Goal: Task Accomplishment & Management: Complete application form

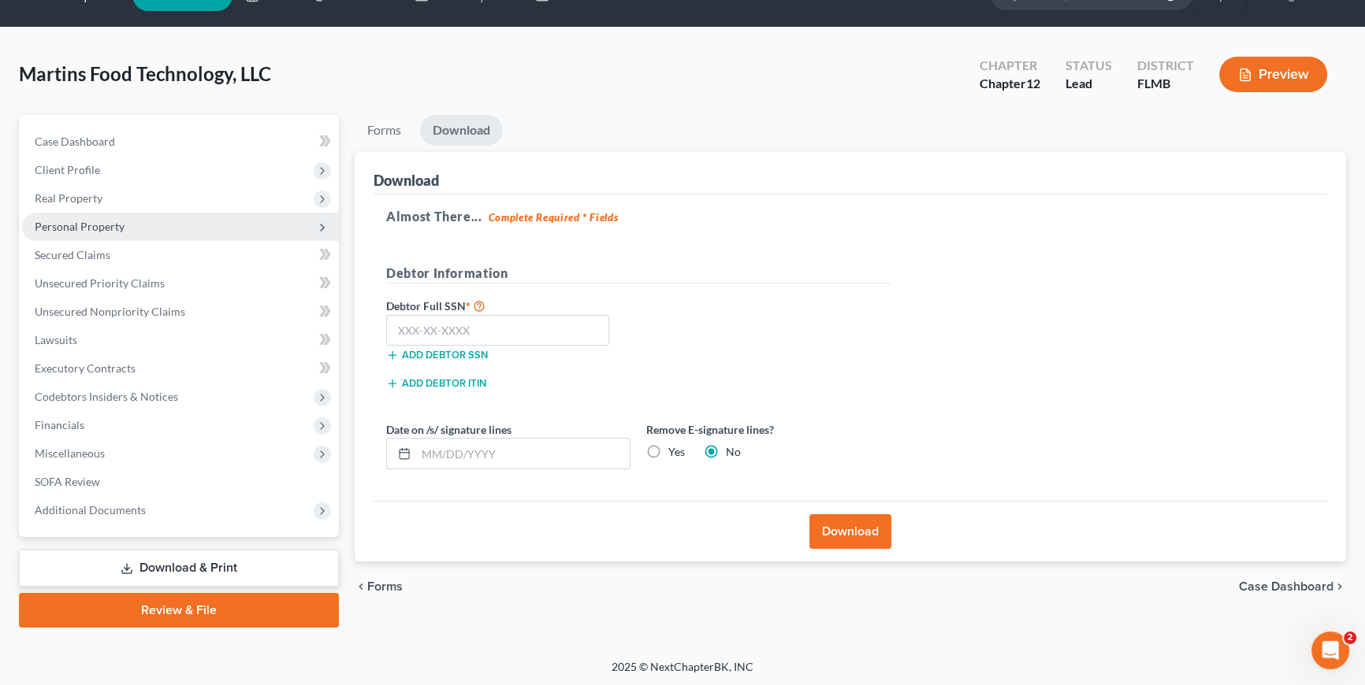
click at [109, 223] on span "Personal Property" at bounding box center [80, 226] width 90 height 13
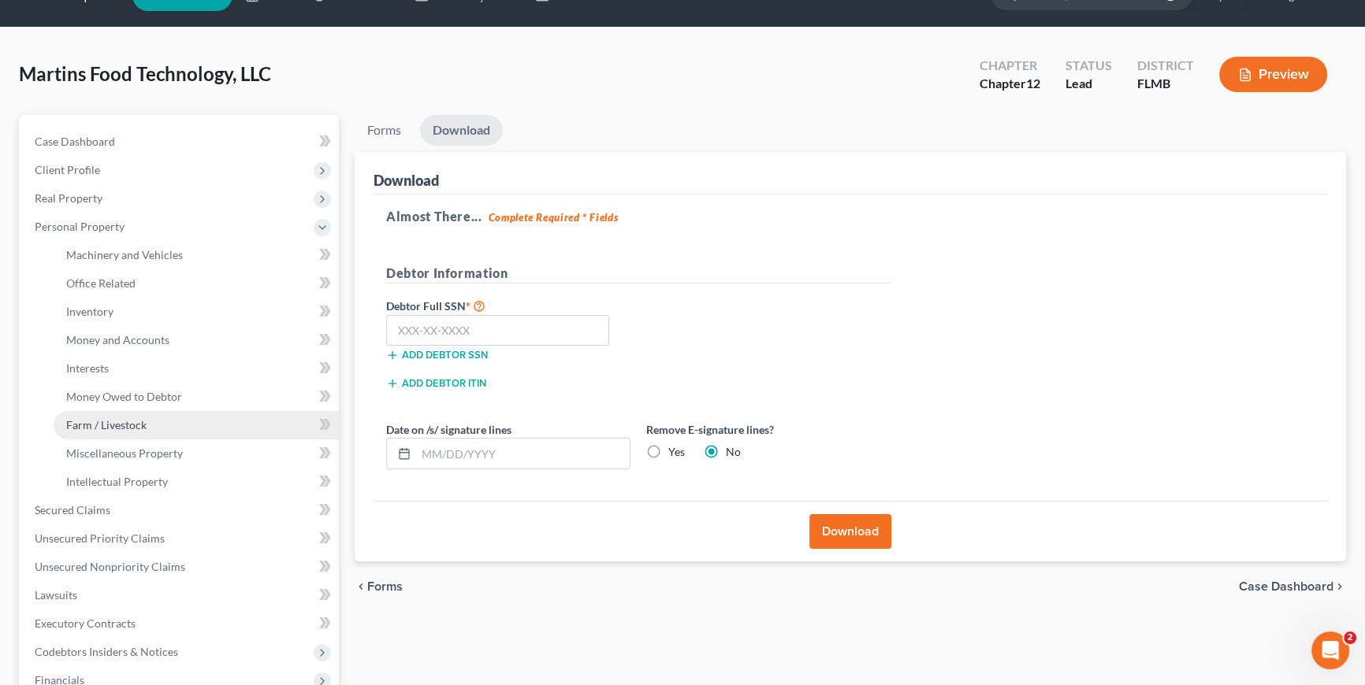
click at [125, 425] on span "Farm / Livestock" at bounding box center [106, 424] width 80 height 13
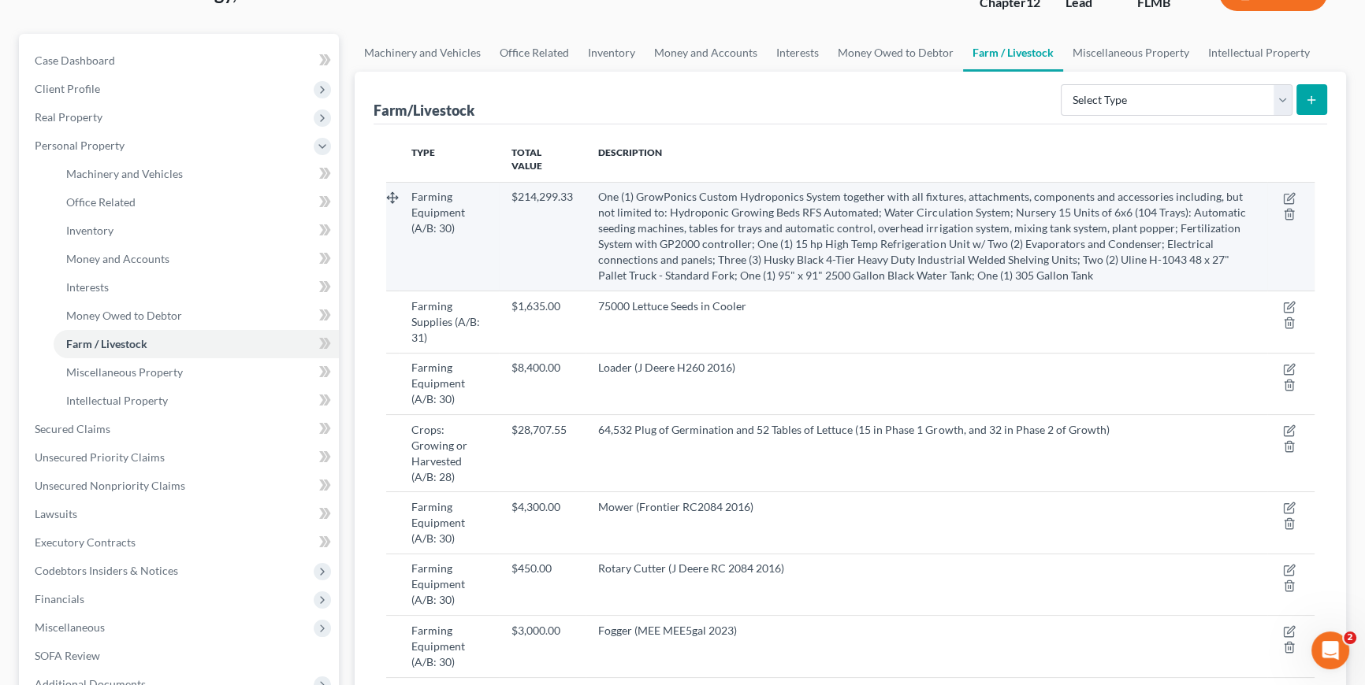
scroll to position [513, 0]
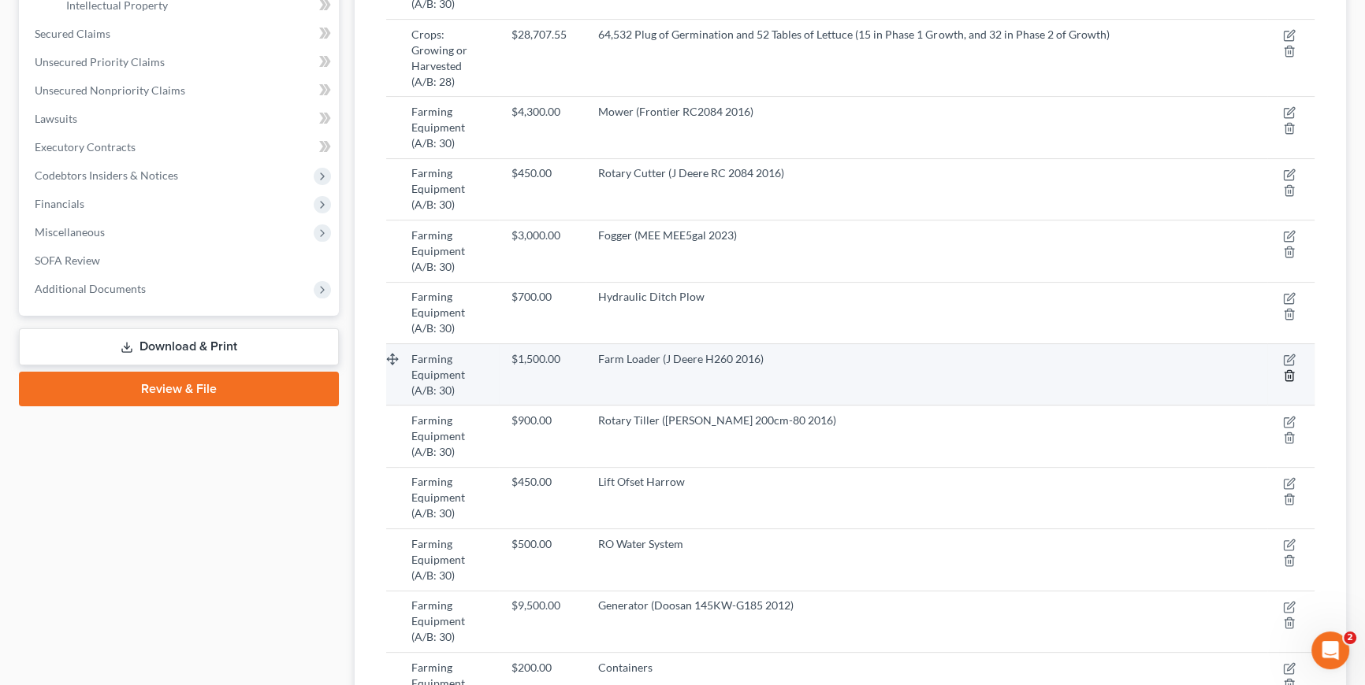
click at [1289, 370] on icon "button" at bounding box center [1289, 376] width 13 height 13
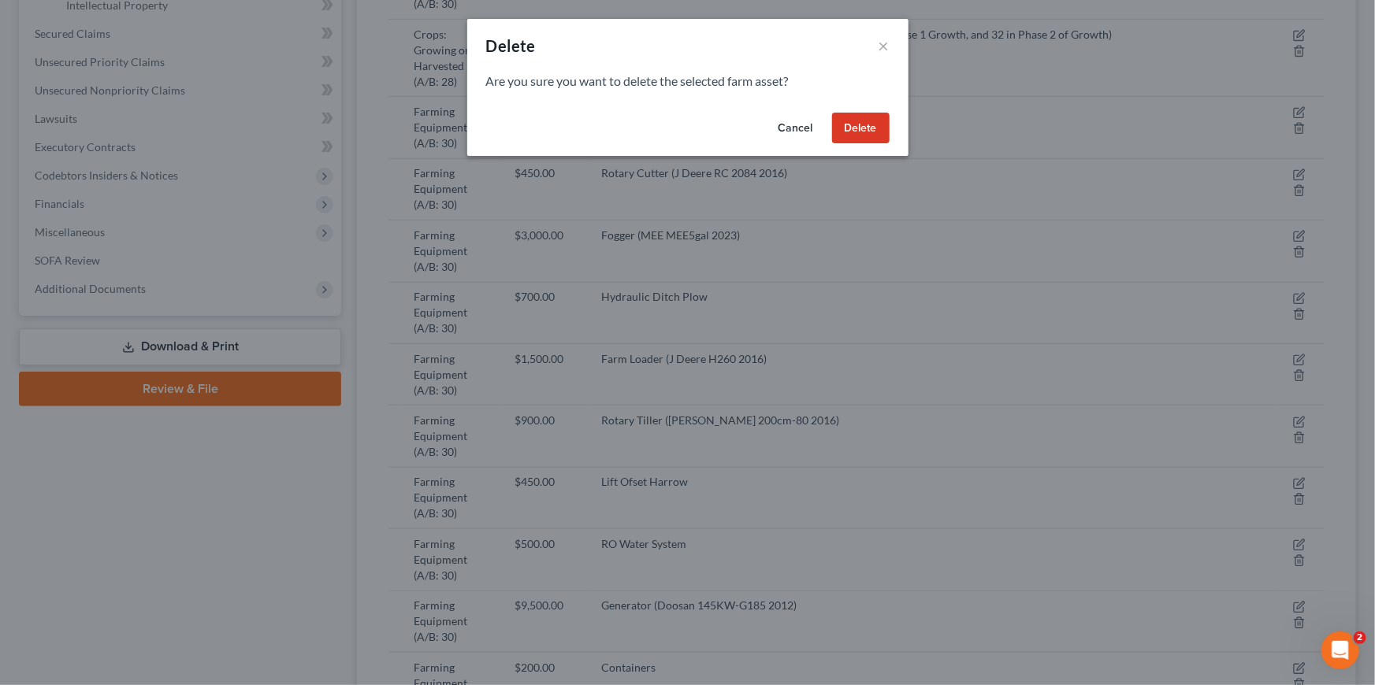
click at [861, 139] on button "Delete" at bounding box center [861, 129] width 58 height 32
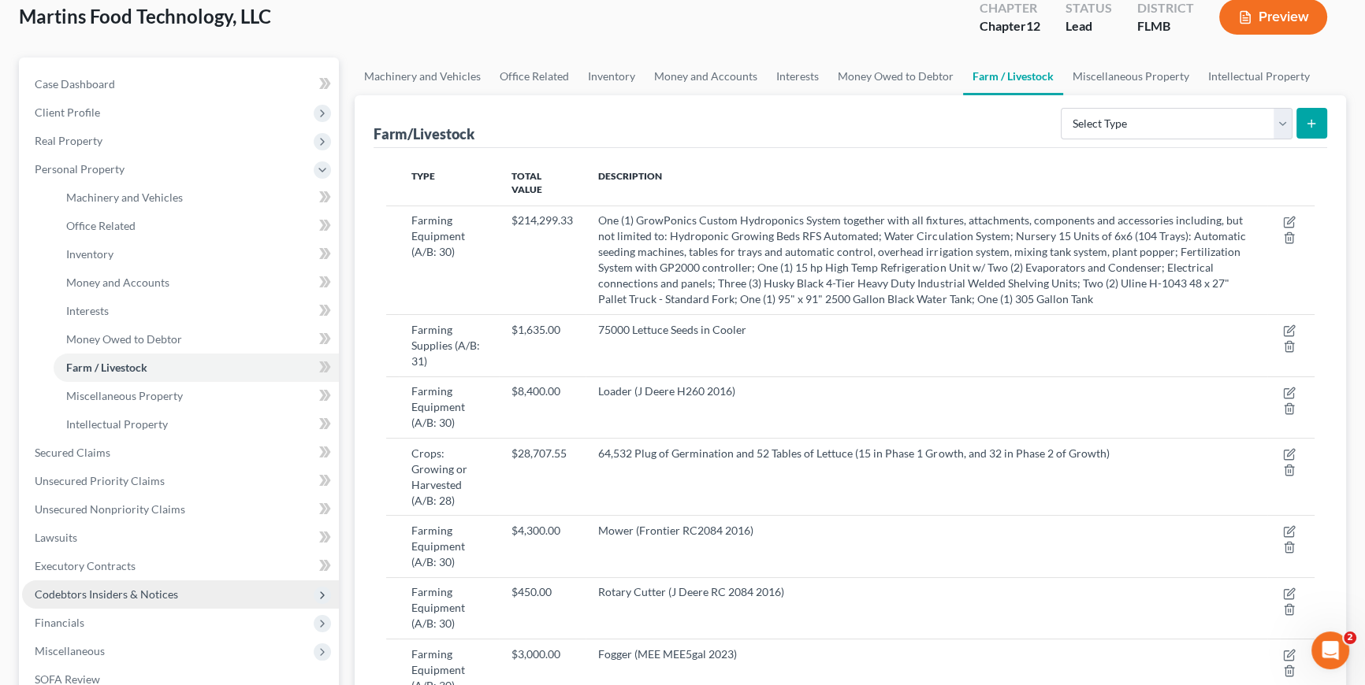
scroll to position [84, 0]
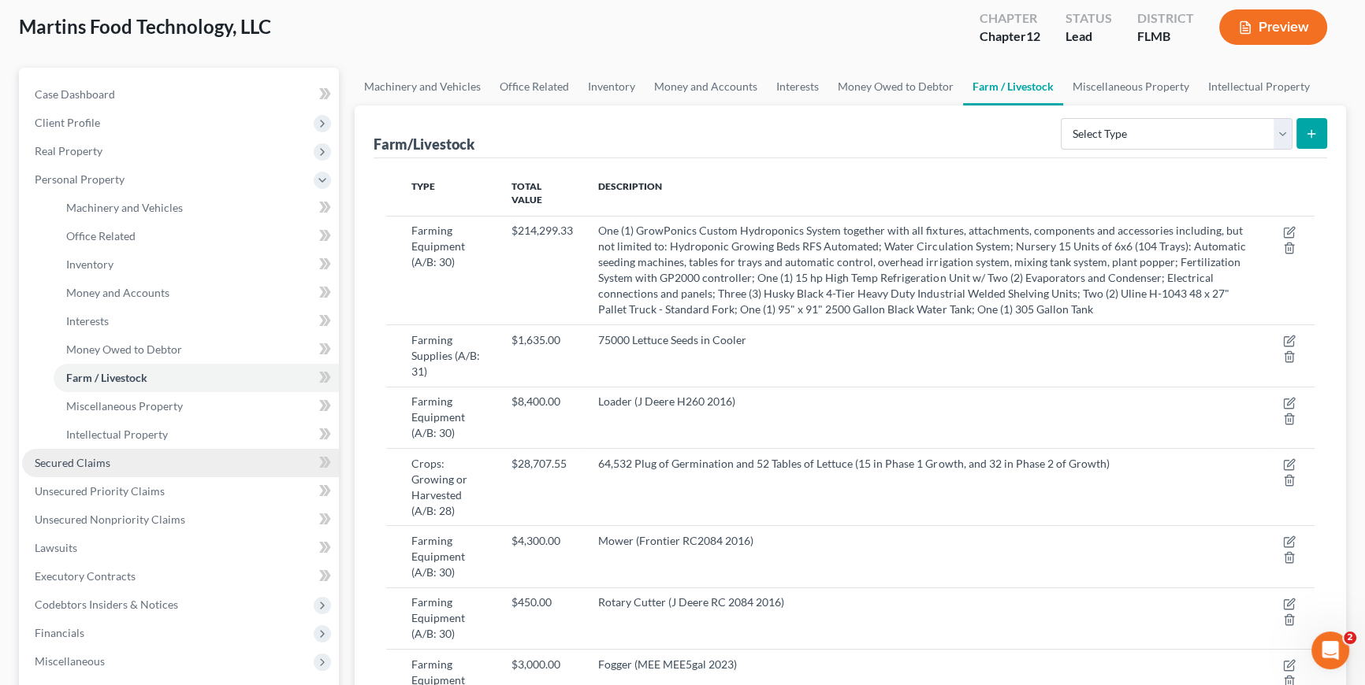
click at [70, 465] on span "Secured Claims" at bounding box center [73, 462] width 76 height 13
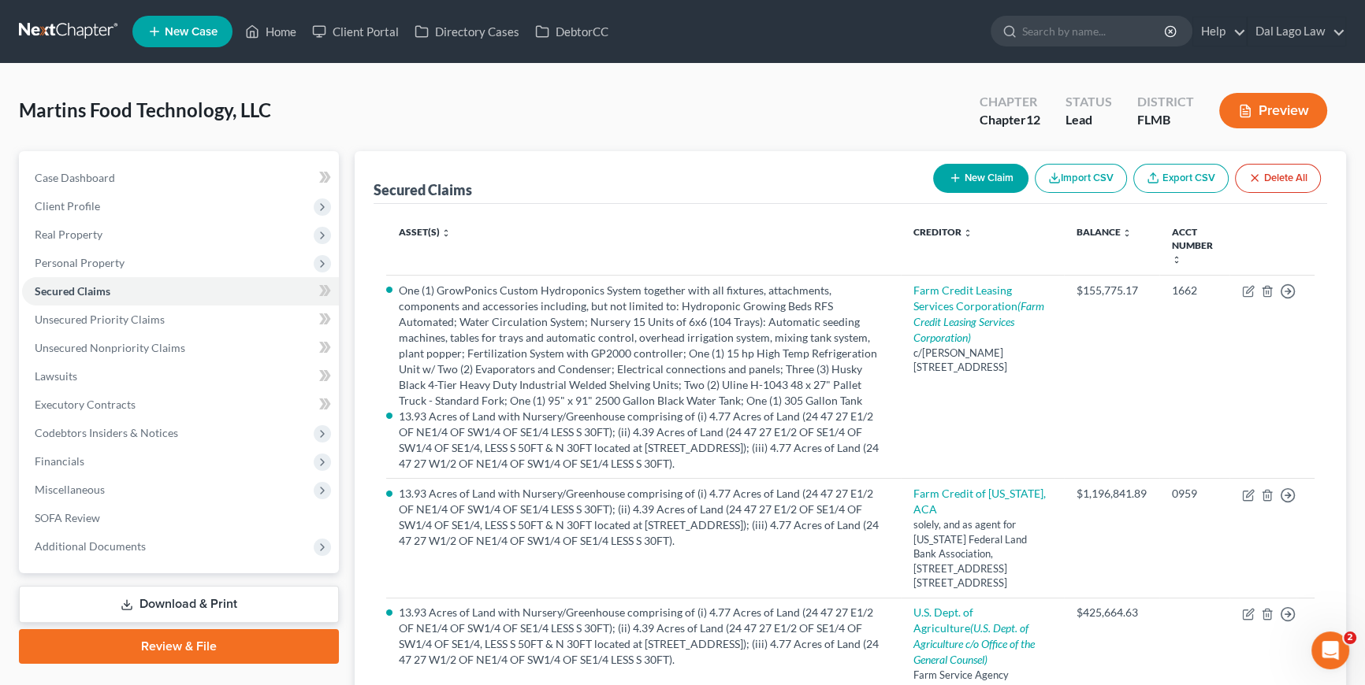
click at [1295, 118] on button "Preview" at bounding box center [1273, 110] width 108 height 35
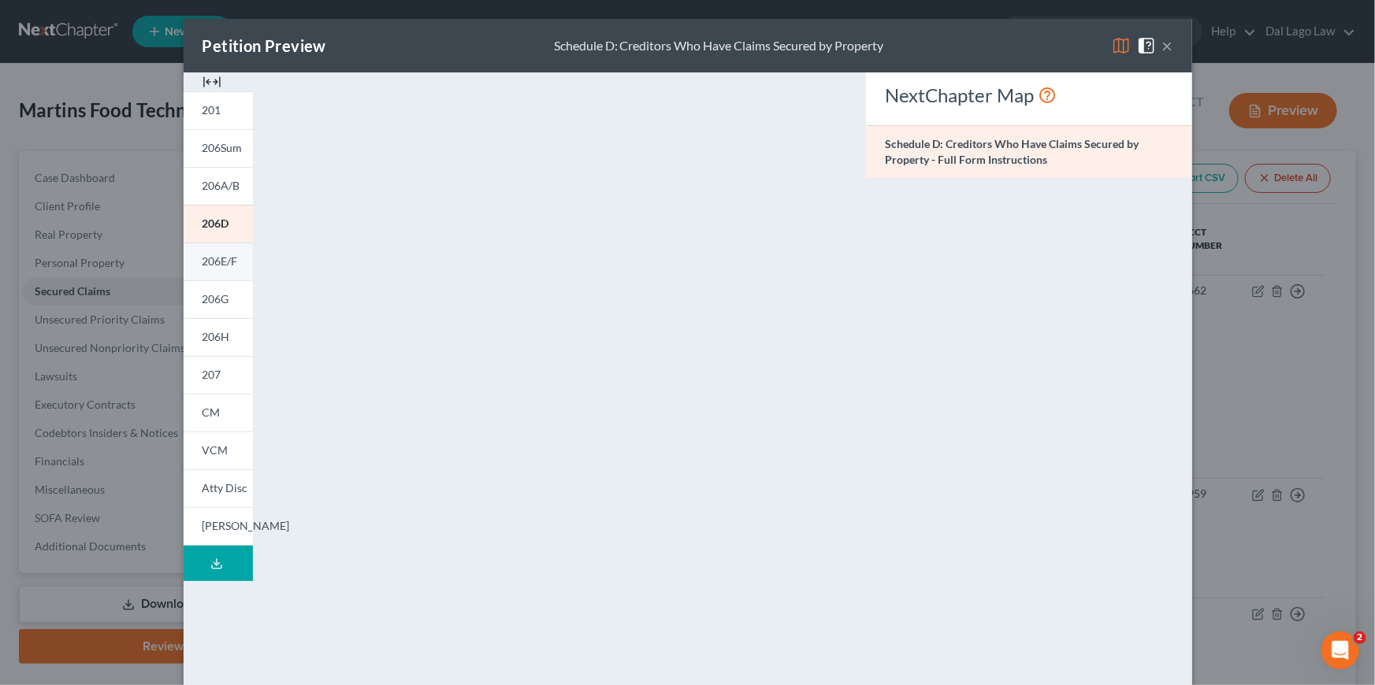
click at [221, 261] on span "206E/F" at bounding box center [219, 261] width 35 height 13
click at [1169, 46] on div "Petition Preview Schedule E/F: Creditors Who Have Unsecured Claims ×" at bounding box center [688, 46] width 1009 height 54
click at [1164, 50] on button "×" at bounding box center [1167, 45] width 11 height 19
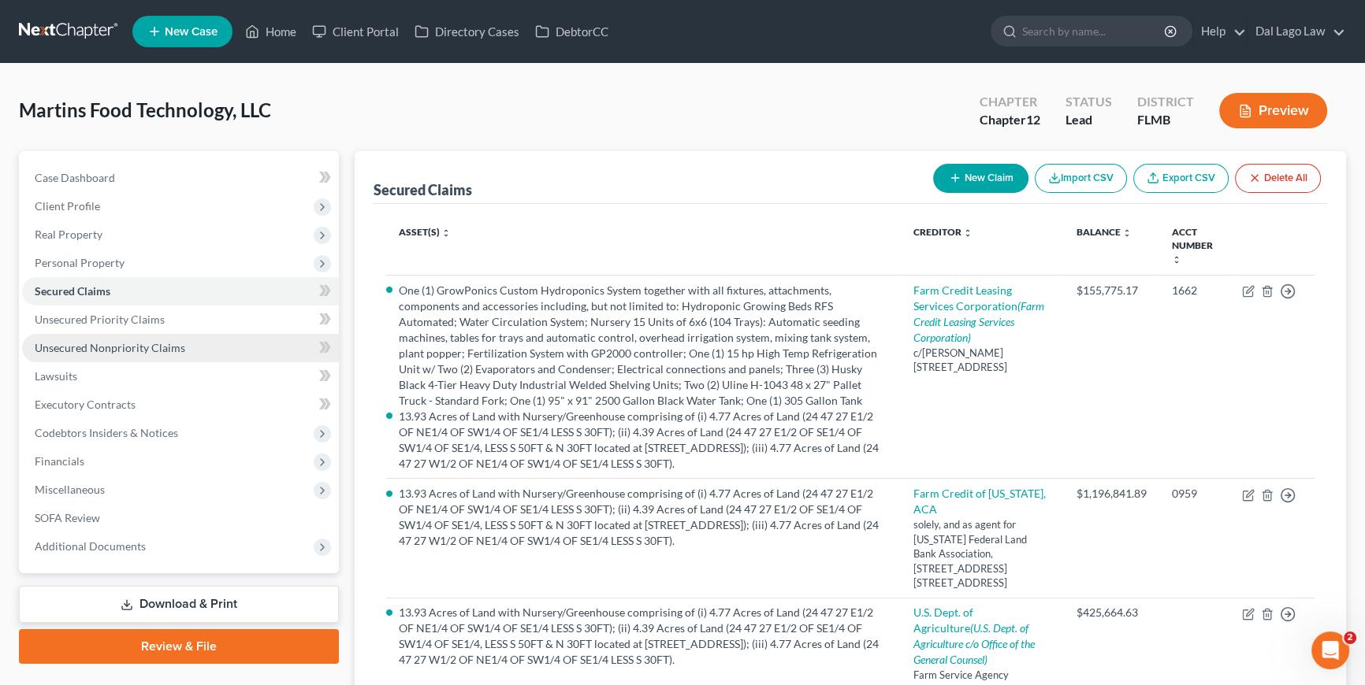
click at [136, 342] on span "Unsecured Nonpriority Claims" at bounding box center [110, 347] width 150 height 13
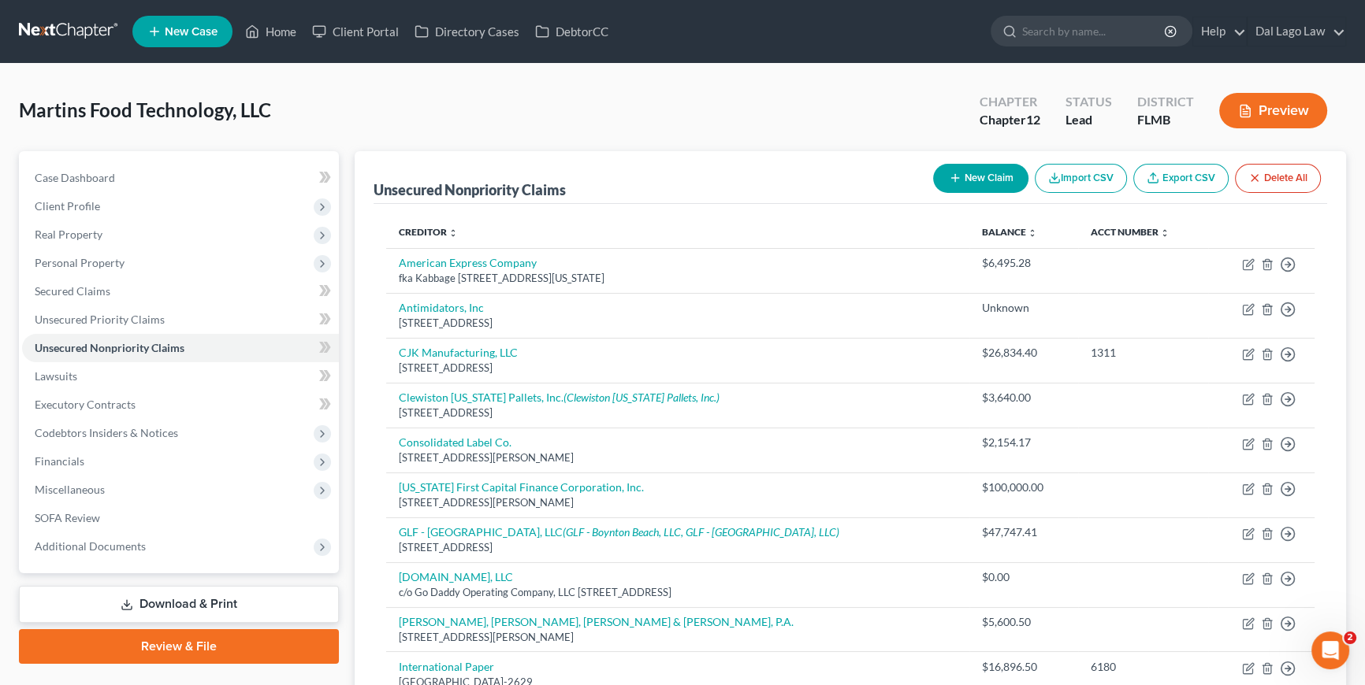
click at [986, 176] on button "New Claim" at bounding box center [980, 178] width 95 height 29
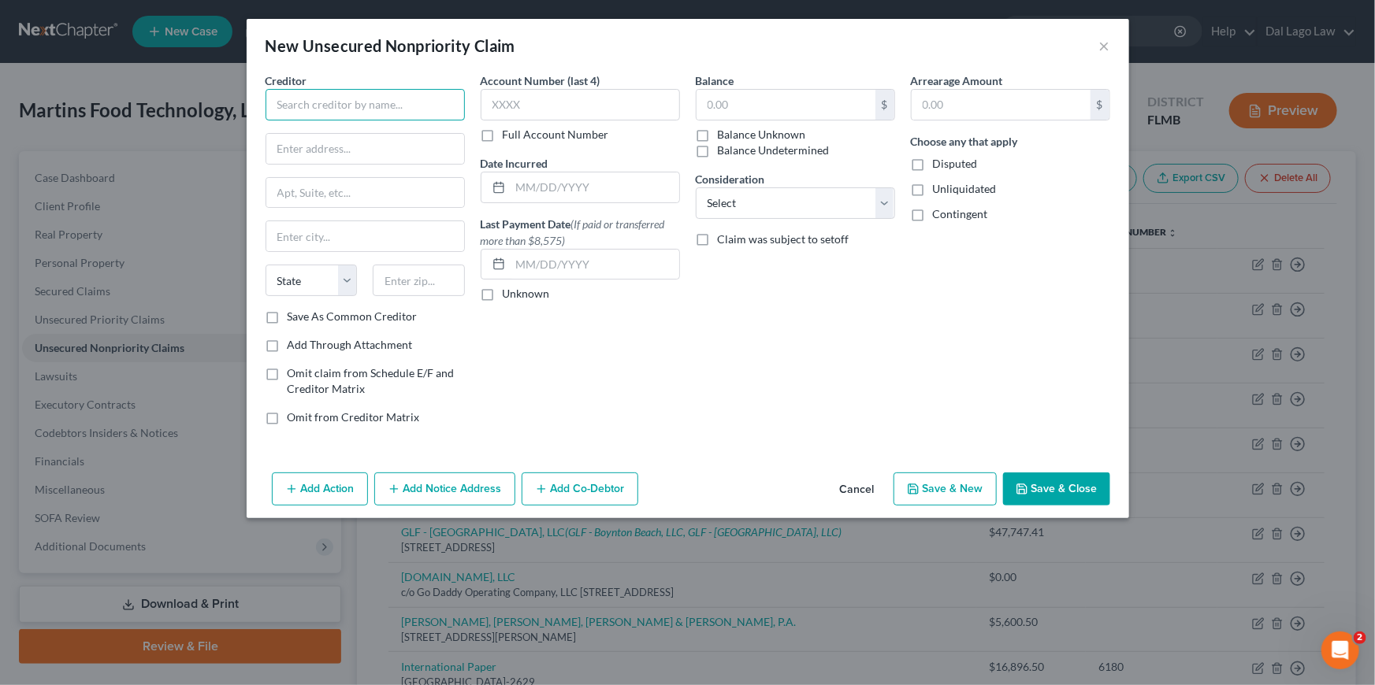
click at [355, 99] on input "text" at bounding box center [365, 105] width 199 height 32
type input "Nunhems USA, Inc."
type input "[STREET_ADDRESS][PERSON_NAME]"
type input "83660"
type input "Parma"
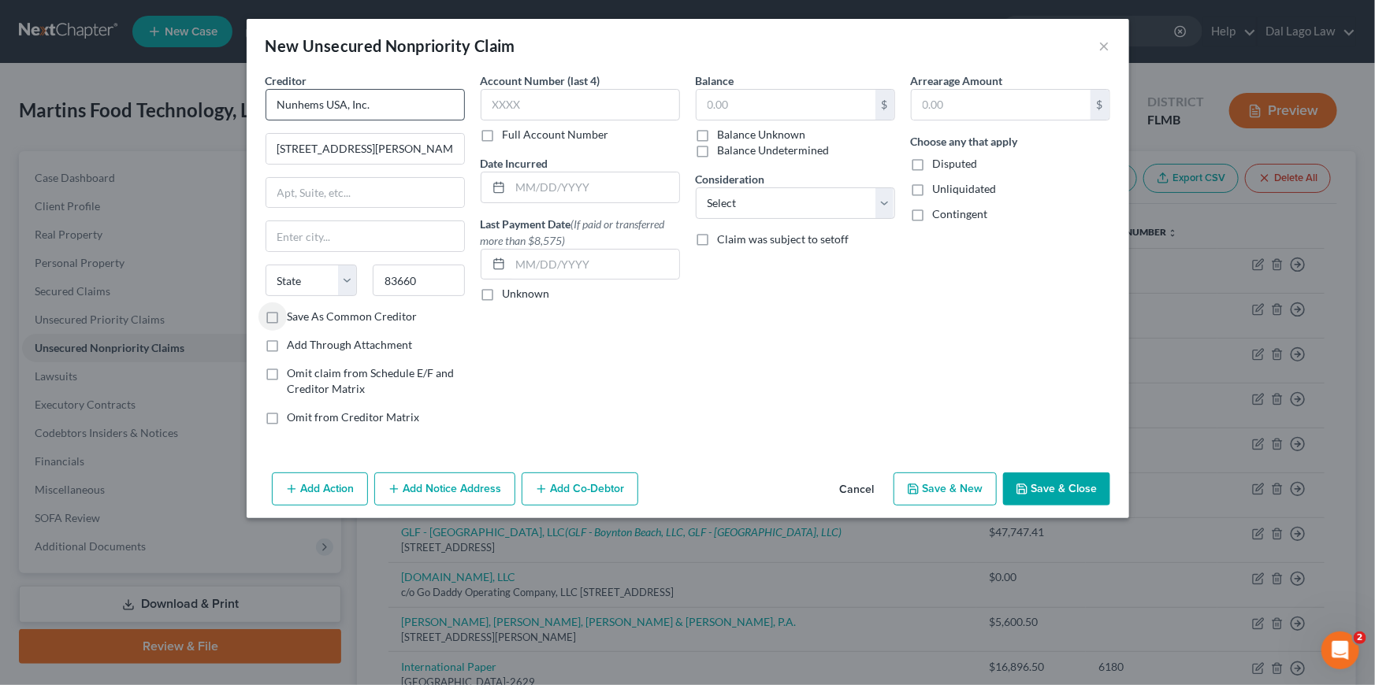
select select "13"
click at [1055, 492] on button "Save & Close" at bounding box center [1056, 489] width 107 height 33
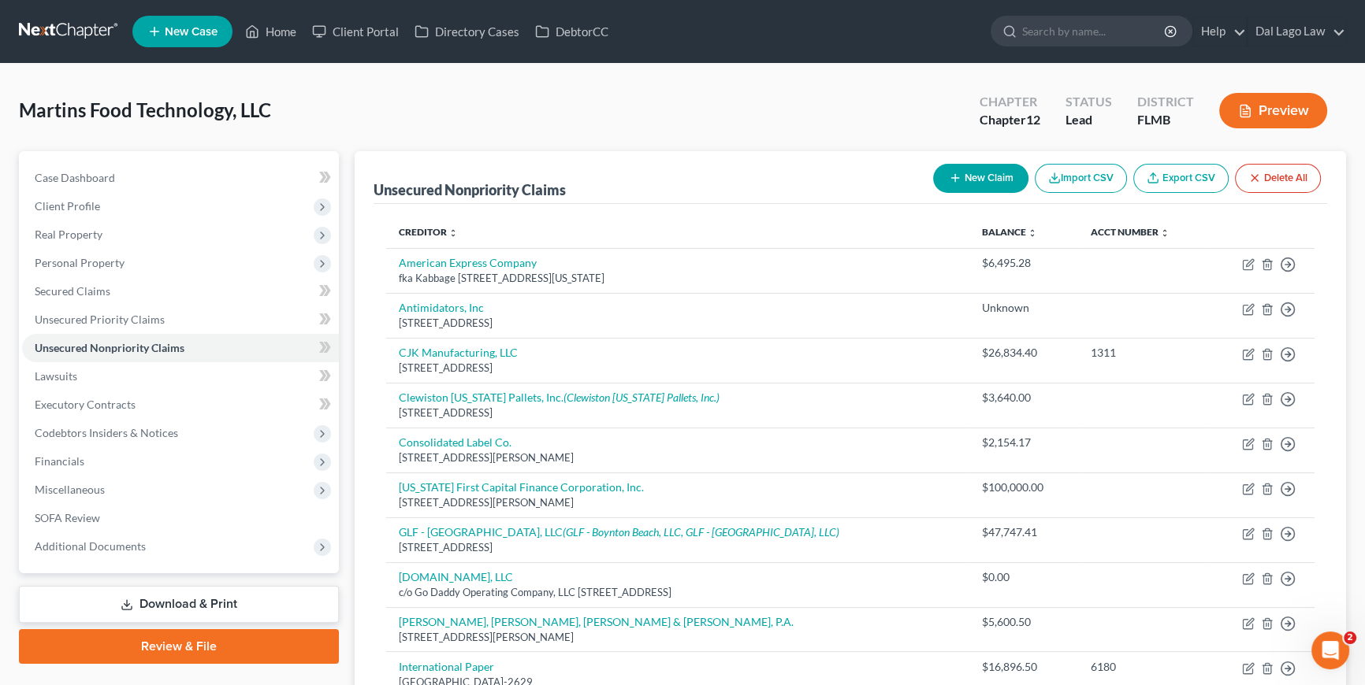
click at [988, 181] on button "New Claim" at bounding box center [980, 178] width 95 height 29
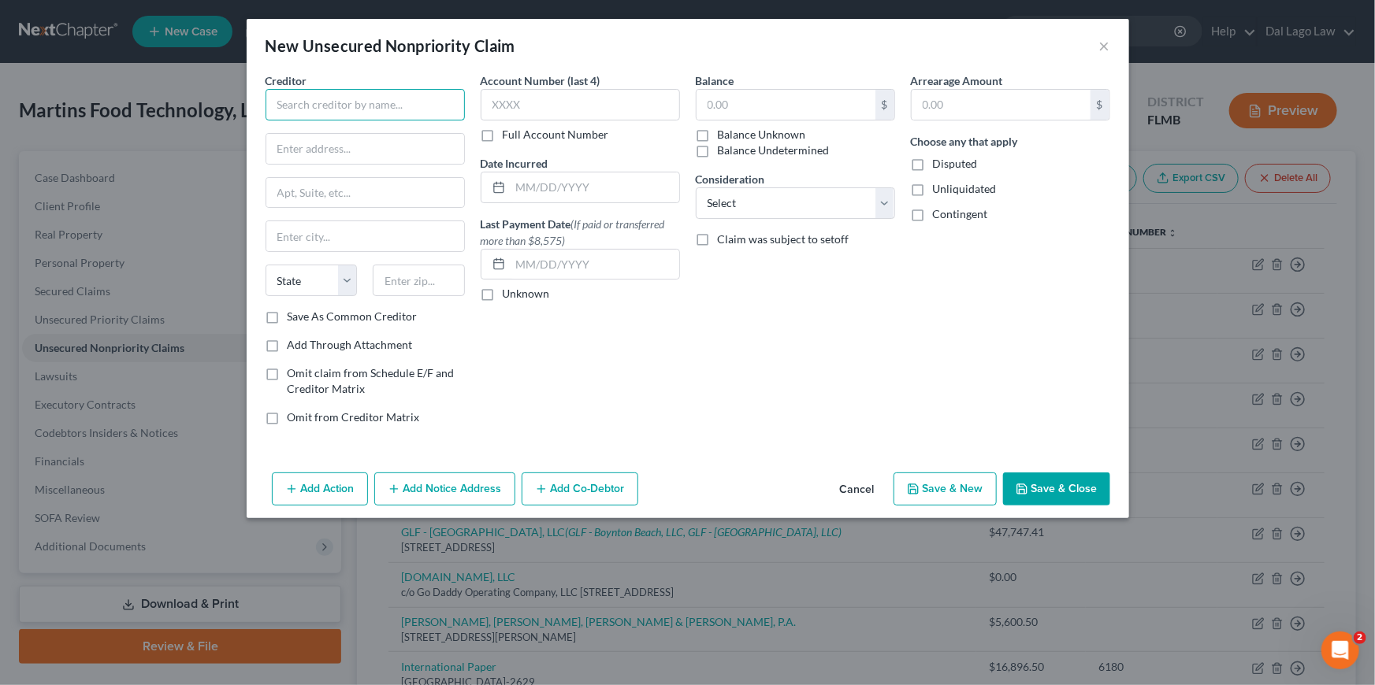
click at [306, 118] on input "text" at bounding box center [365, 105] width 199 height 32
paste input "Southern Agricultural Insecticides, Inc"
type input "Southern Agricultural Insecticides, Inc"
click at [425, 299] on div "State [US_STATE] AK AR AZ CA CO CT DE DC [GEOGRAPHIC_DATA] [GEOGRAPHIC_DATA] GU…" at bounding box center [365, 287] width 215 height 44
click at [398, 271] on input "text" at bounding box center [419, 281] width 92 height 32
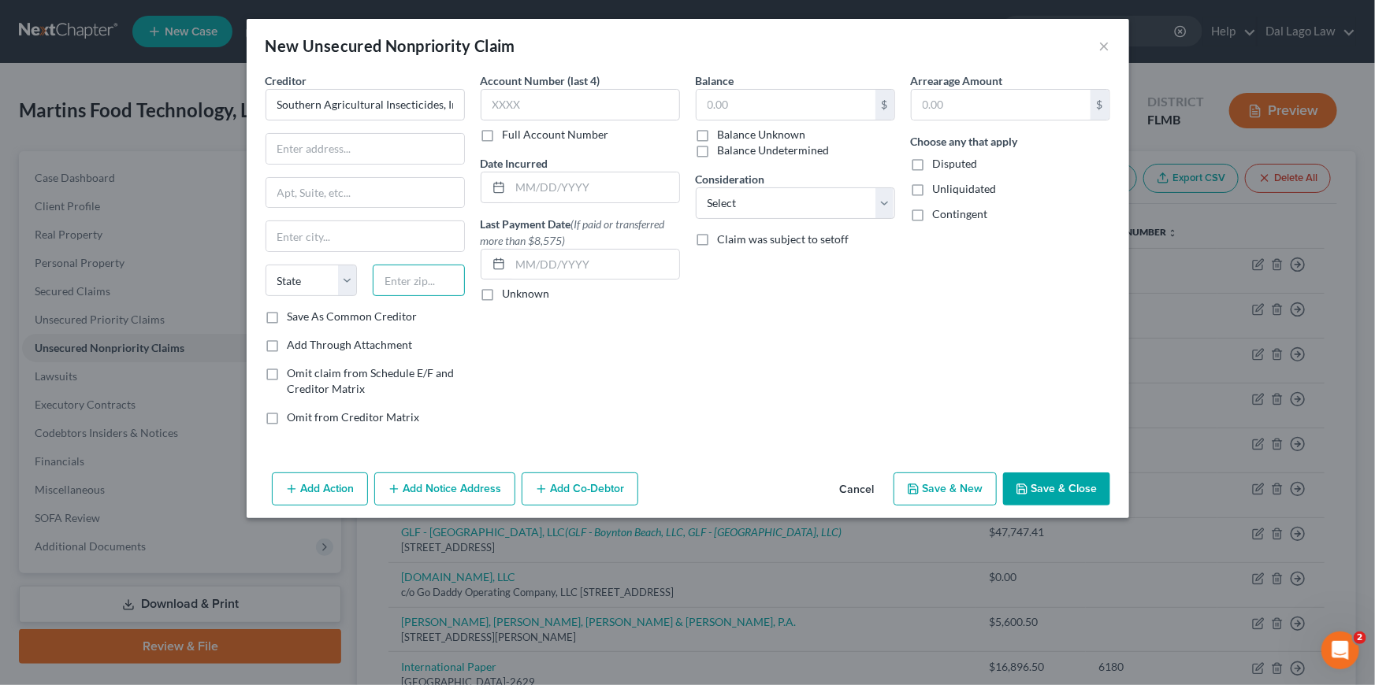
paste input "34220"
type input "34220"
type input "Palmetto"
select select "9"
click at [334, 148] on input "text" at bounding box center [365, 149] width 198 height 30
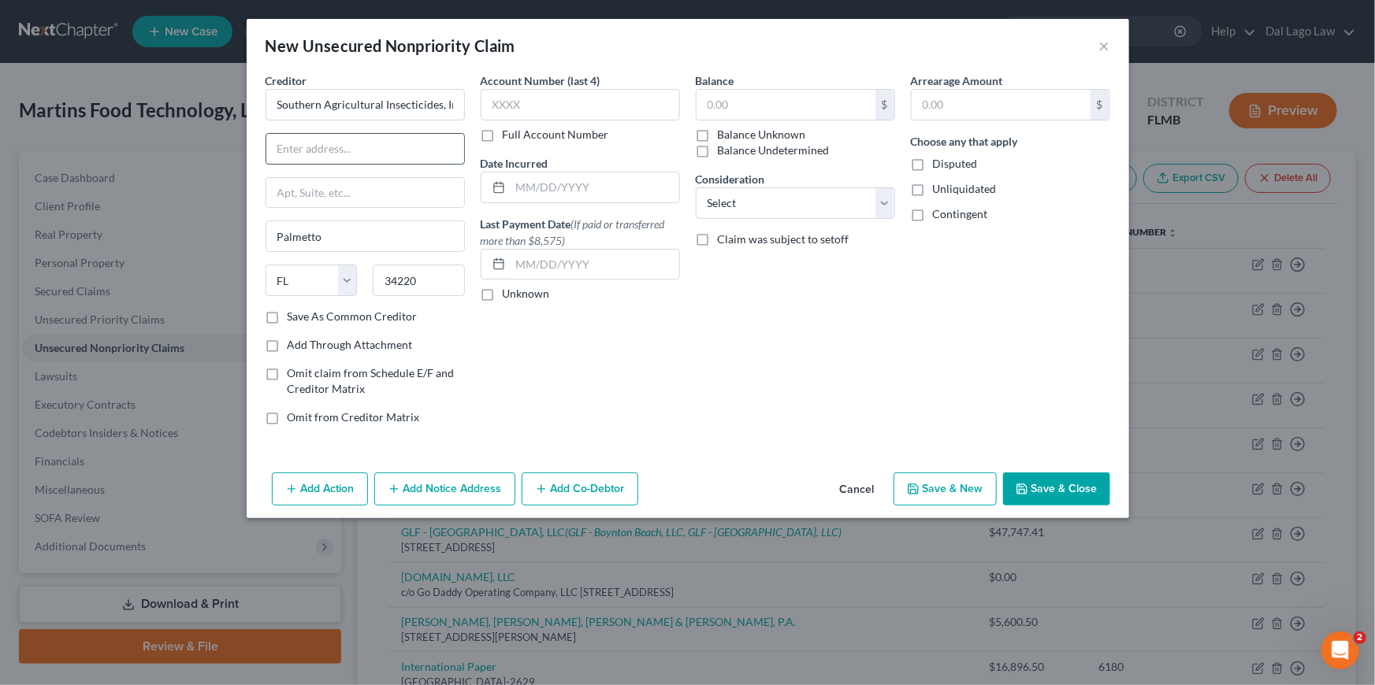
click at [344, 138] on input "text" at bounding box center [365, 149] width 198 height 30
paste input "[STREET_ADDRESS][PERSON_NAME]"
type input "[STREET_ADDRESS][PERSON_NAME]"
click at [1076, 485] on button "Save & Close" at bounding box center [1056, 489] width 107 height 33
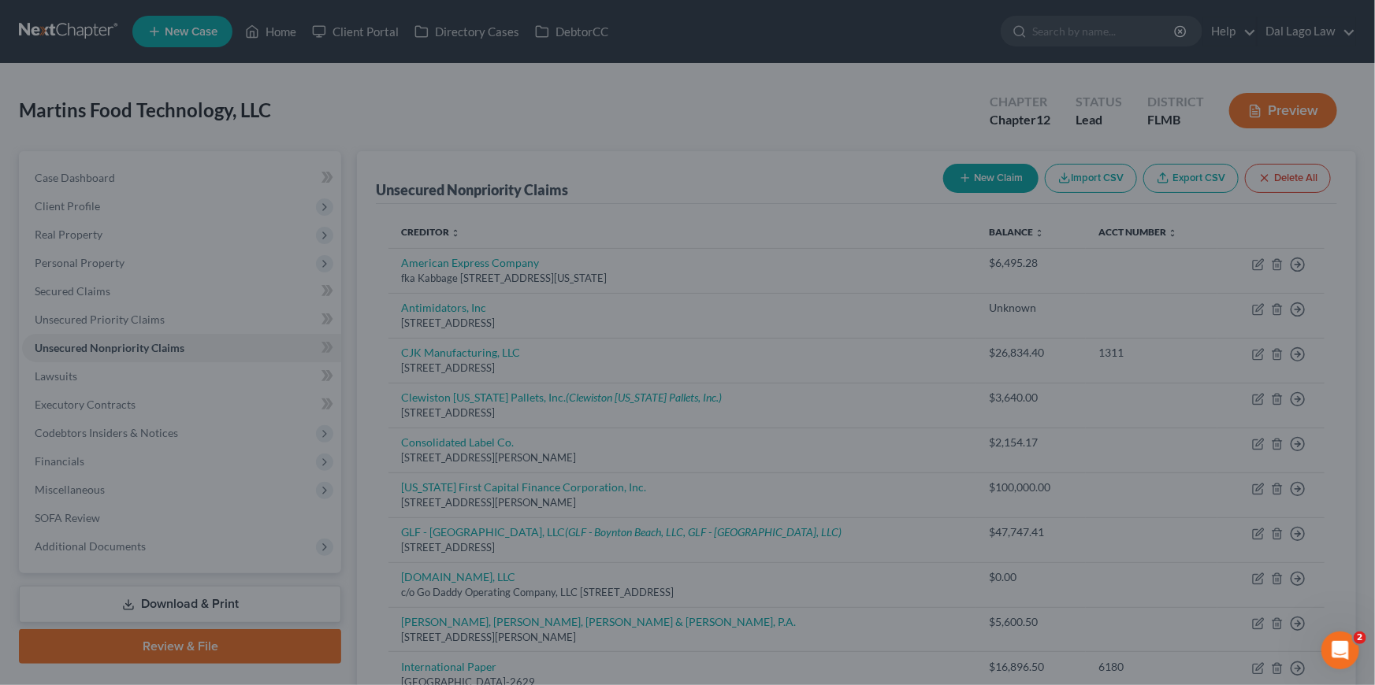
type input "0.00"
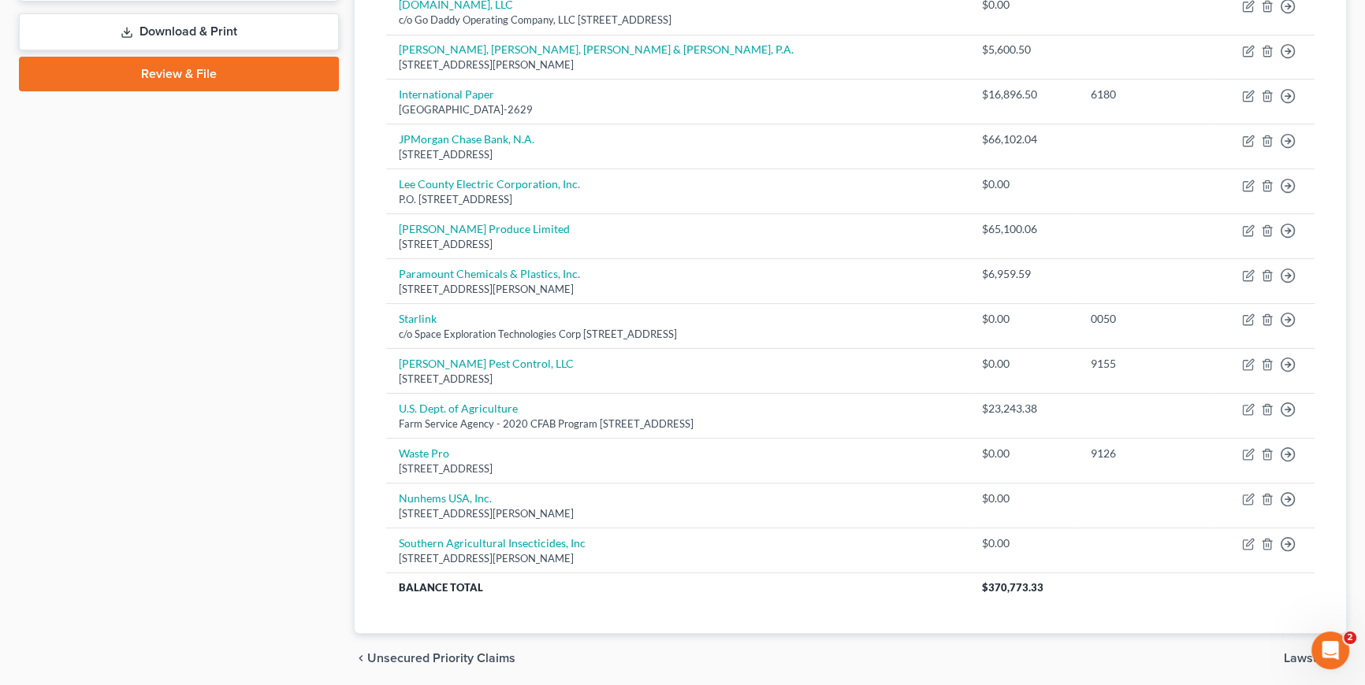
scroll to position [71, 0]
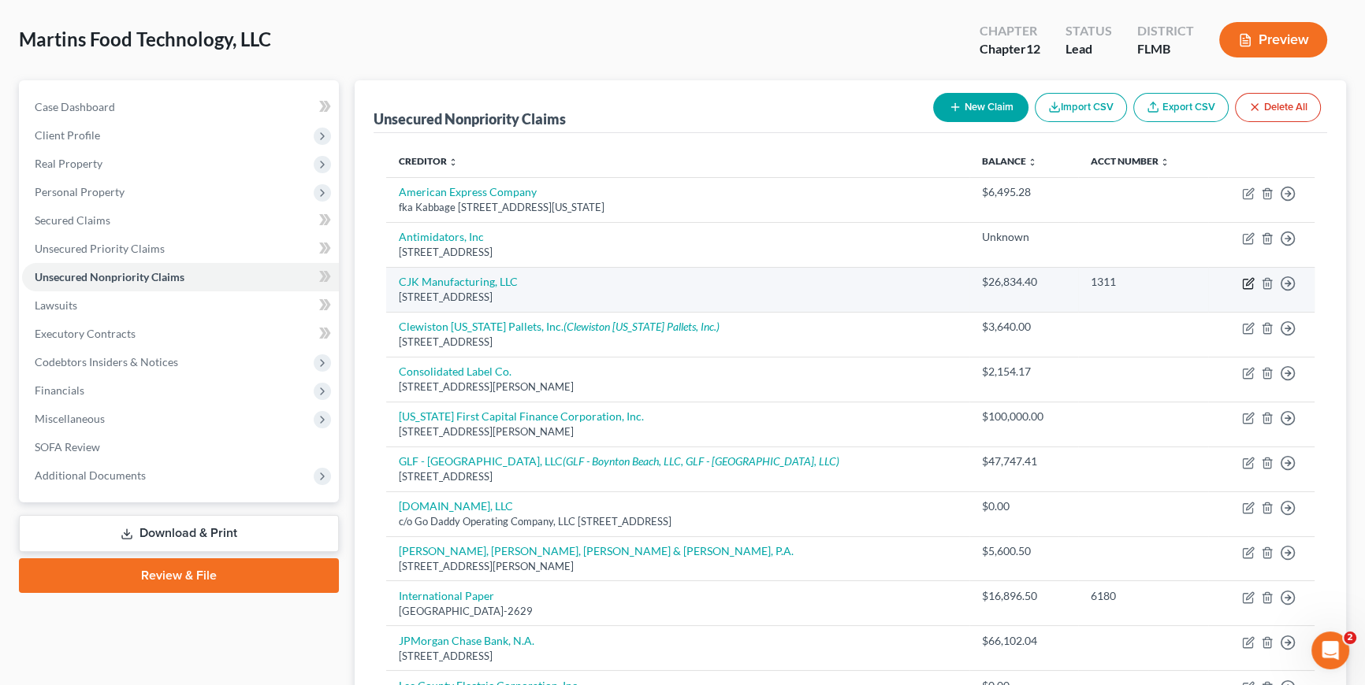
click at [1243, 280] on icon "button" at bounding box center [1248, 283] width 13 height 13
select select "35"
select select "14"
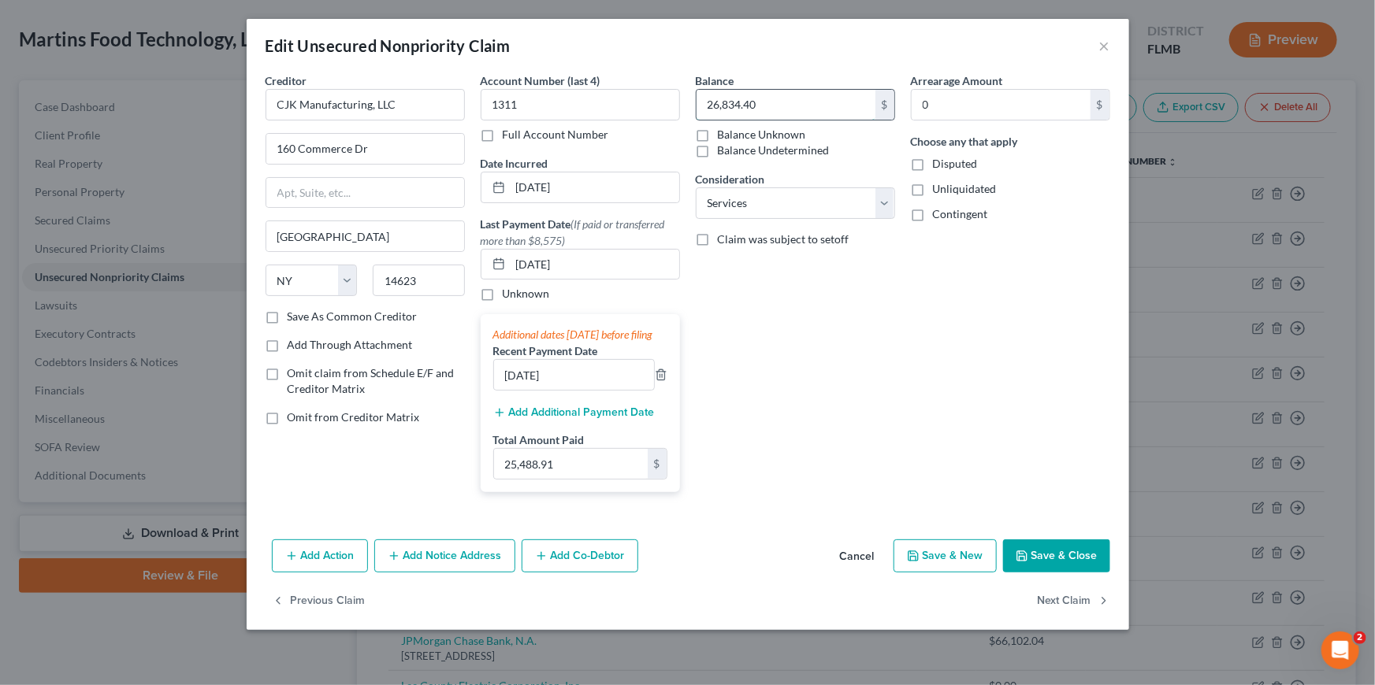
click at [813, 103] on input "26,834.40" at bounding box center [786, 105] width 179 height 30
paste input "7,052"
type input "27,052.40"
click at [1033, 562] on button "Save & Close" at bounding box center [1056, 556] width 107 height 33
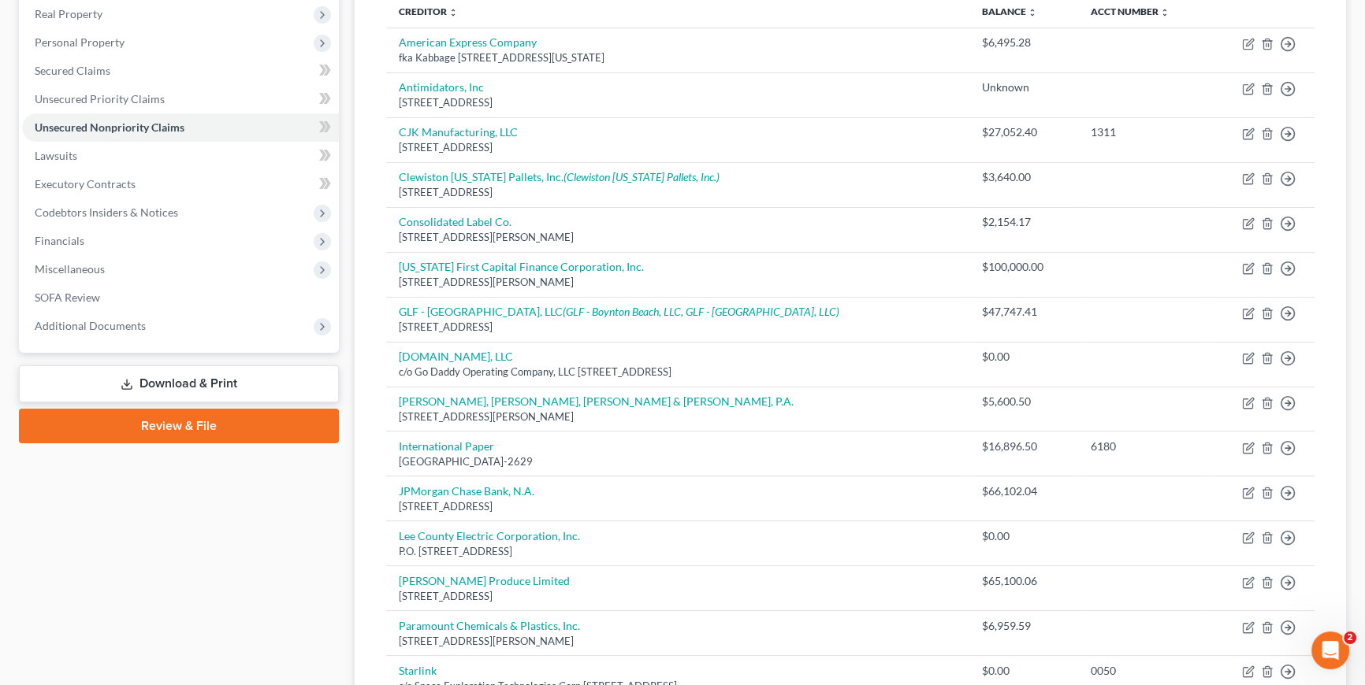
scroll to position [143, 0]
